Goal: Task Accomplishment & Management: Use online tool/utility

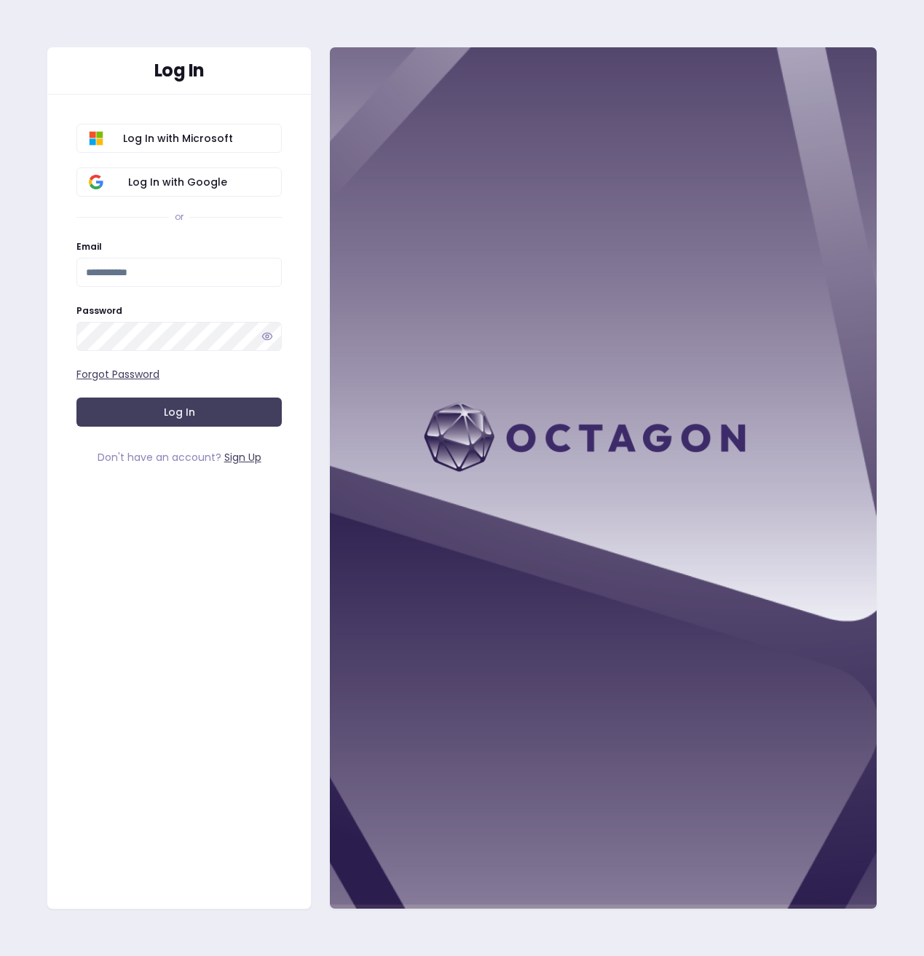
click at [82, 472] on div "Log In with Microsoft Log In with Google or Email Password Forgot Password Log …" at bounding box center [179, 288] width 264 height 387
click at [138, 181] on span "Log In with Google" at bounding box center [178, 182] width 184 height 15
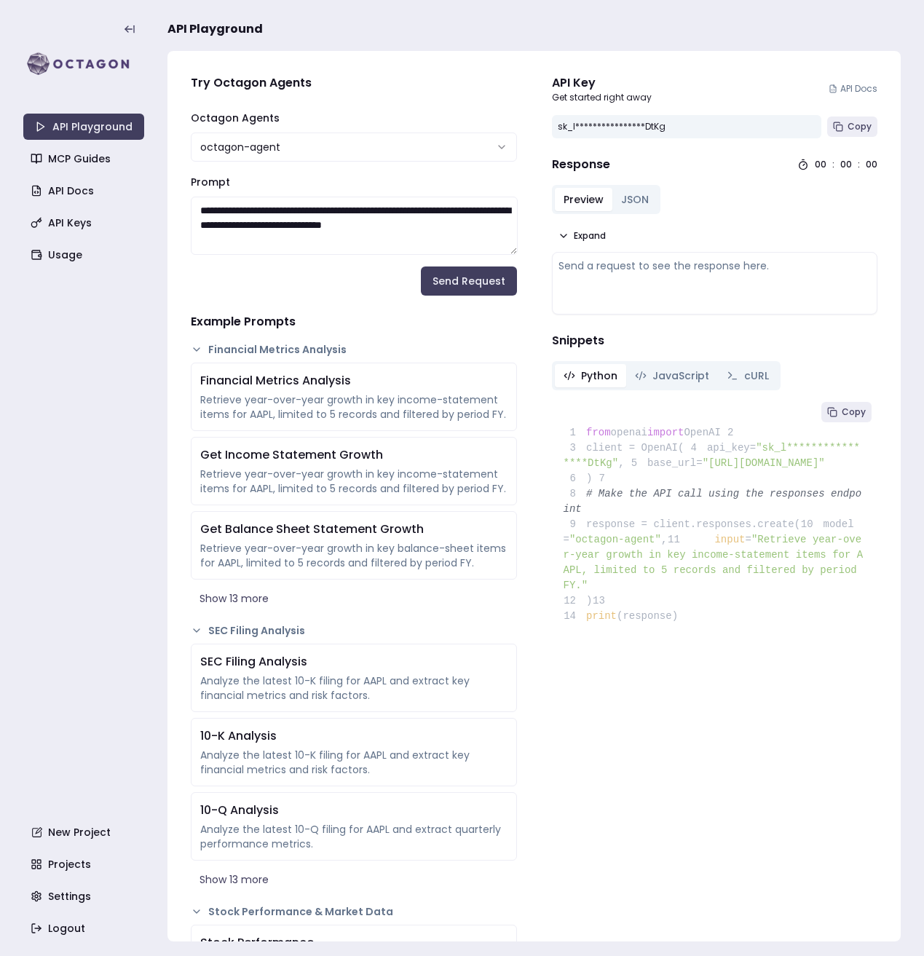
click at [76, 733] on div "API Playground MCP Guides API Docs API Keys Usage New Project Projects Settings…" at bounding box center [83, 478] width 121 height 927
click at [135, 500] on div "API Playground MCP Guides API Docs API Keys Usage New Project Projects Settings…" at bounding box center [83, 478] width 121 height 927
